Goal: Information Seeking & Learning: Learn about a topic

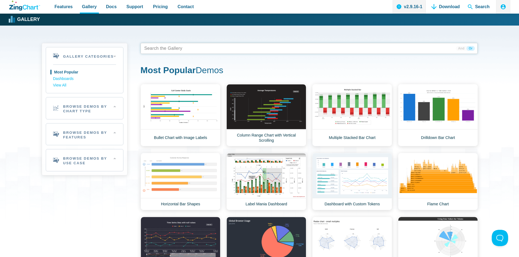
click at [206, 51] on tags "App Content" at bounding box center [308, 48] width 337 height 11
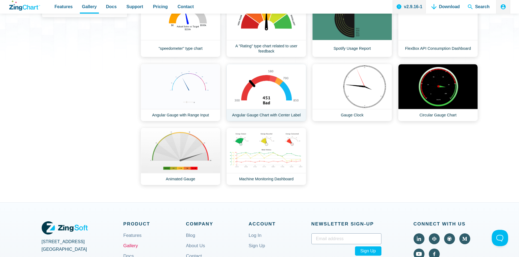
scroll to position [163, 0]
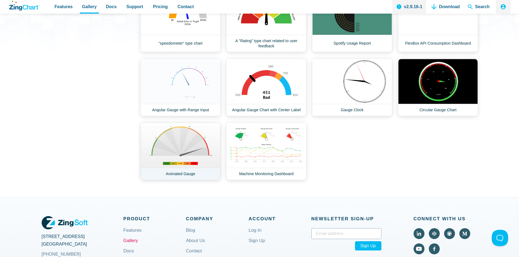
click at [208, 168] on link "Animated Gauge" at bounding box center [180, 151] width 80 height 57
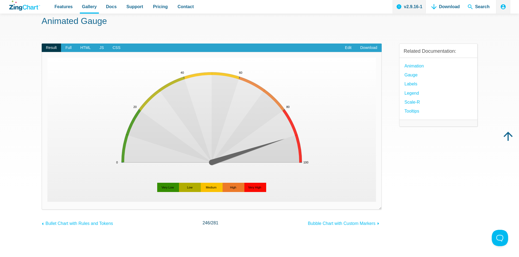
scroll to position [27, 0]
click at [349, 49] on link "Edit" at bounding box center [347, 48] width 15 height 9
click at [47, 202] on area "< 20<br>Units" at bounding box center [47, 202] width 0 height 0
click at [67, 49] on span "Full" at bounding box center [68, 48] width 15 height 9
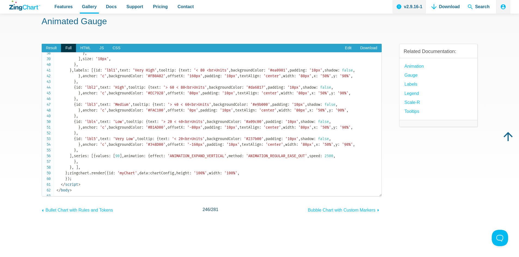
scroll to position [218, 0]
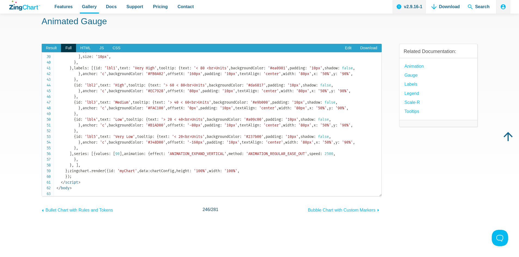
click at [157, 13] on span "'%v >= 20 && %v < 40'" at bounding box center [180, 11] width 46 height 5
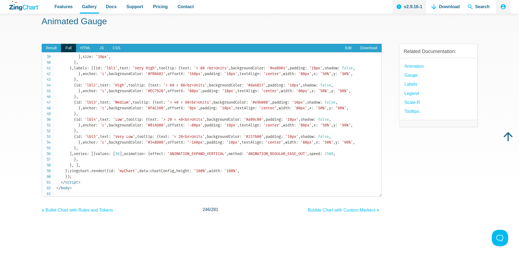
click at [157, 13] on span "'%v >= 20 && %v < 40'" at bounding box center [180, 11] width 46 height 5
click at [213, 154] on code "<!DOCTYPE html> < html > < head > < meta charset = " utf-8 " > < title > ZingSo…" at bounding box center [218, 20] width 325 height 366
click at [49, 49] on span "Result" at bounding box center [52, 48] width 20 height 9
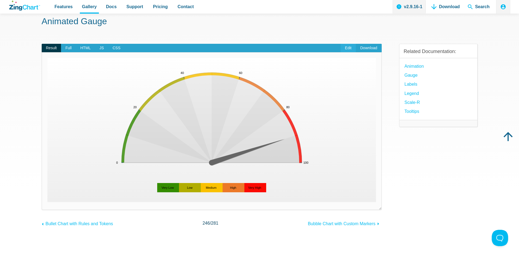
click at [351, 49] on link "Edit" at bounding box center [347, 48] width 15 height 9
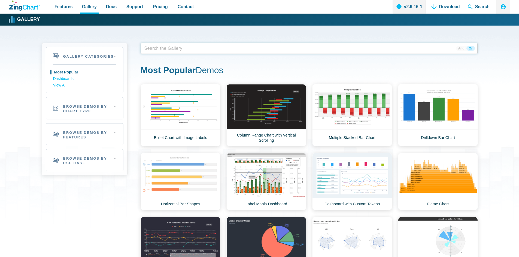
click at [170, 47] on span "App Content" at bounding box center [159, 49] width 34 height 8
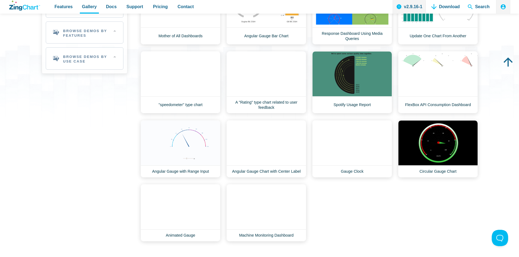
scroll to position [109, 0]
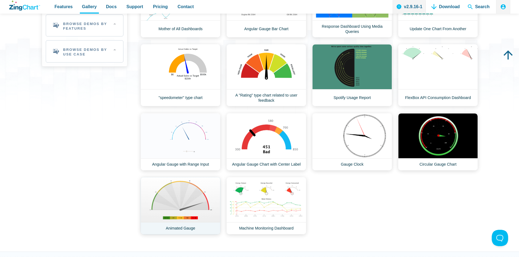
click at [169, 199] on link "Animated Gauge" at bounding box center [180, 205] width 80 height 57
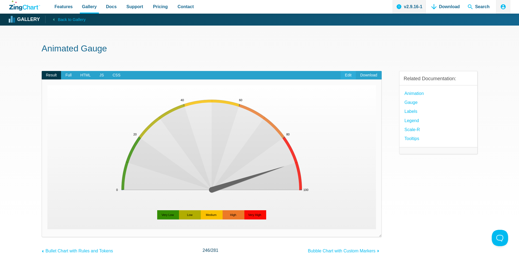
click at [346, 76] on link "Edit" at bounding box center [347, 75] width 15 height 9
click at [181, 100] on img "App Content" at bounding box center [211, 157] width 328 height 144
click at [183, 100] on img "App Content" at bounding box center [211, 157] width 328 height 144
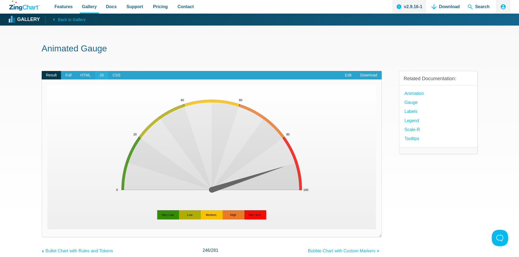
click at [99, 76] on span "JS" at bounding box center [101, 75] width 13 height 9
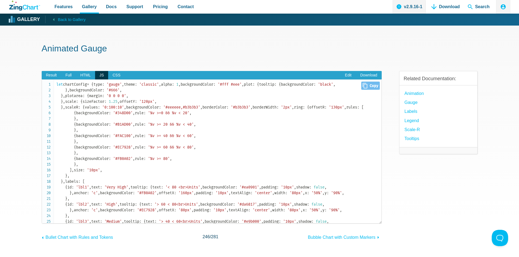
click at [126, 206] on code "let chartConfig = { type : 'gauge' , theme : 'classic' , alpha : 1 , background…" at bounding box center [218, 196] width 325 height 229
click at [163, 110] on span "'#eeeeee,#b3b3b3'" at bounding box center [181, 107] width 37 height 5
click at [90, 198] on code "let chartConfig = { type : 'gauge' , theme : 'classic' , alpha : 1 , background…" at bounding box center [218, 196] width 325 height 229
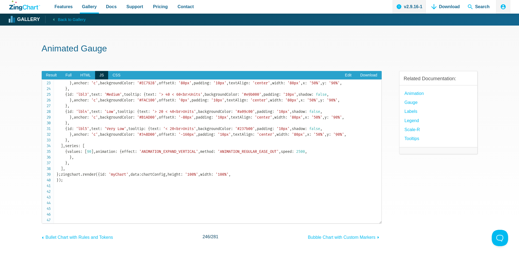
scroll to position [136, 0]
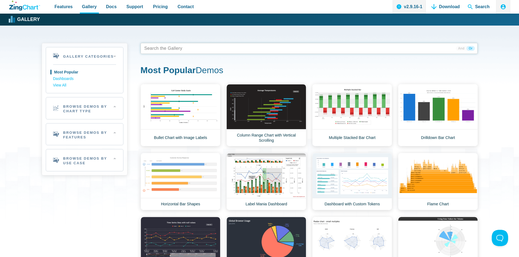
click at [210, 51] on tags "App Content" at bounding box center [308, 48] width 337 height 11
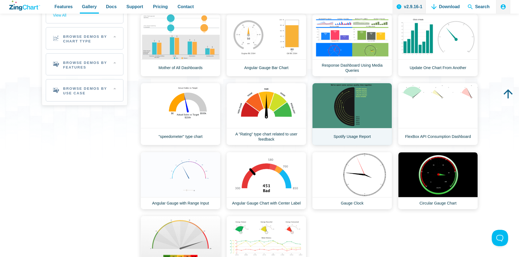
scroll to position [82, 0]
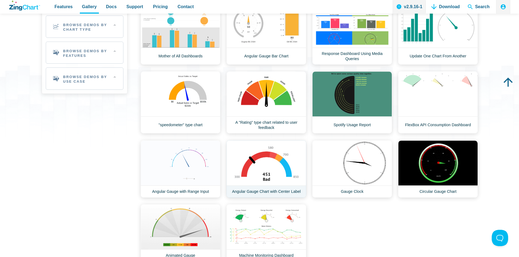
click at [278, 172] on link "Angular Gauge Chart with Center Label" at bounding box center [266, 168] width 80 height 57
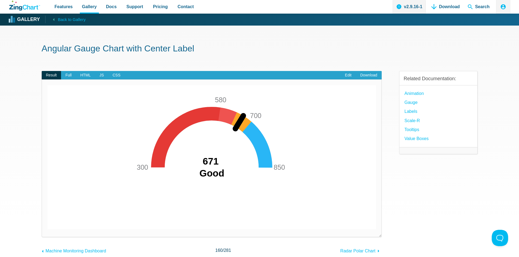
click at [170, 132] on img "App Content" at bounding box center [211, 157] width 328 height 144
click at [111, 73] on span "CSS" at bounding box center [116, 75] width 17 height 9
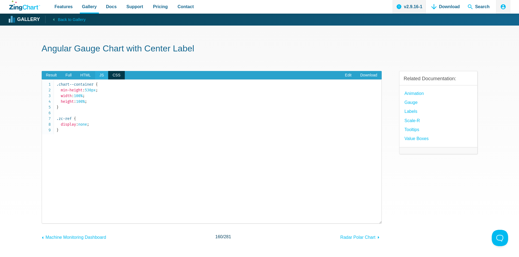
click at [101, 75] on span "JS" at bounding box center [101, 75] width 13 height 9
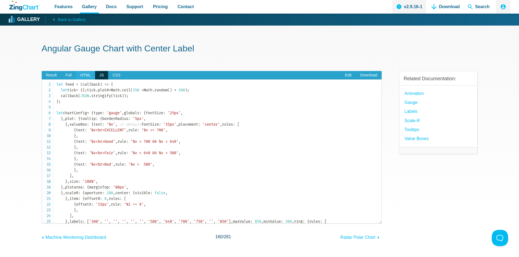
click at [88, 76] on span "HTML" at bounding box center [85, 75] width 19 height 9
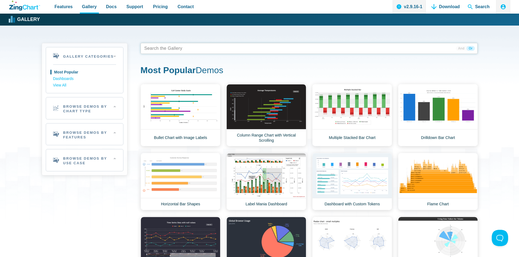
click at [186, 48] on tags "App Content" at bounding box center [308, 48] width 337 height 11
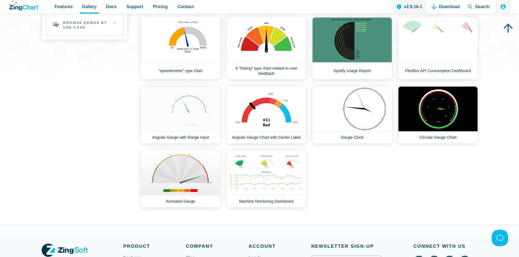
scroll to position [136, 0]
